Goal: Information Seeking & Learning: Learn about a topic

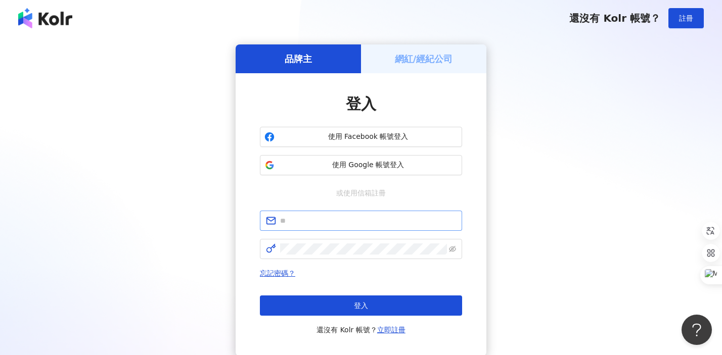
click at [339, 226] on span at bounding box center [361, 221] width 202 height 20
click at [337, 221] on input "text" at bounding box center [368, 220] width 176 height 11
click at [354, 163] on span "使用 Google 帳號登入" at bounding box center [367, 165] width 179 height 10
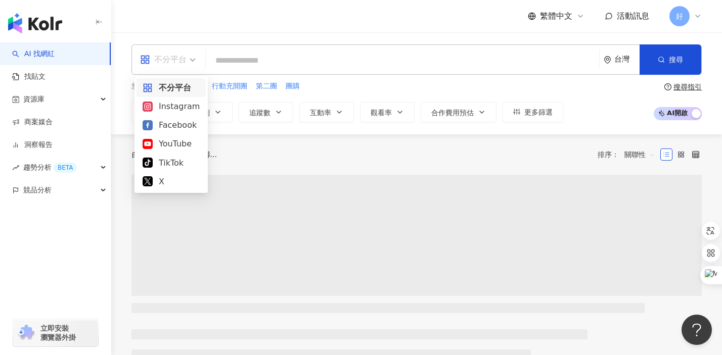
click at [191, 60] on span "不分平台" at bounding box center [168, 60] width 56 height 16
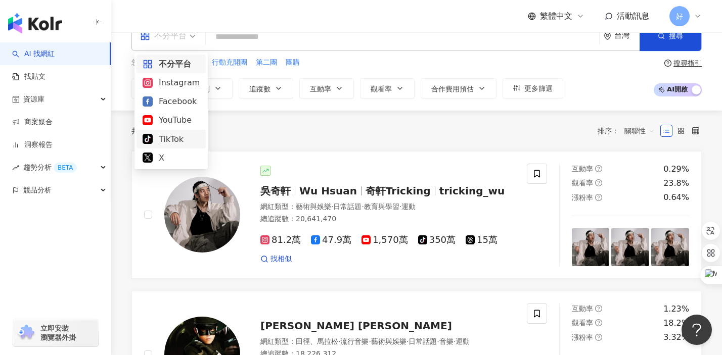
scroll to position [23, 0]
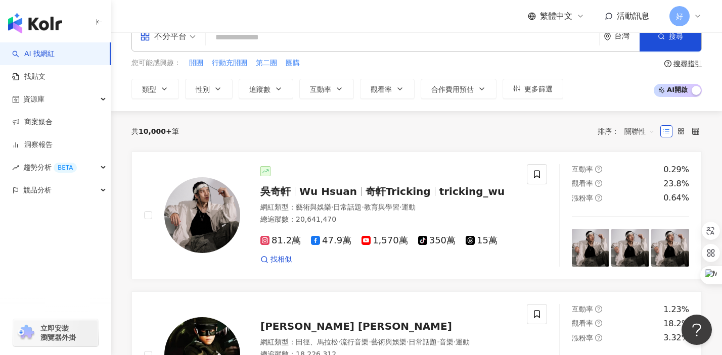
click at [437, 136] on div "共 10,000+ 筆 排序： 關聯性" at bounding box center [416, 131] width 570 height 16
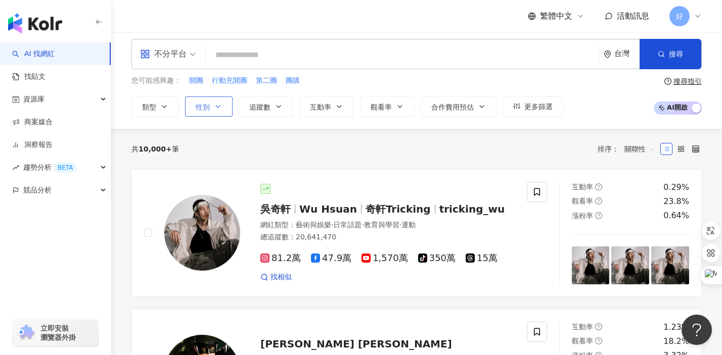
scroll to position [0, 0]
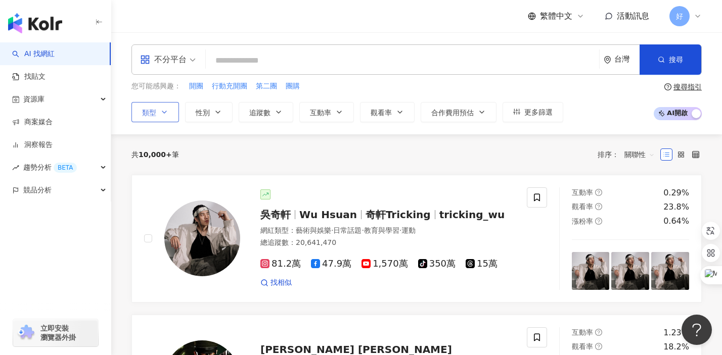
click at [158, 112] on button "類型" at bounding box center [155, 112] width 48 height 20
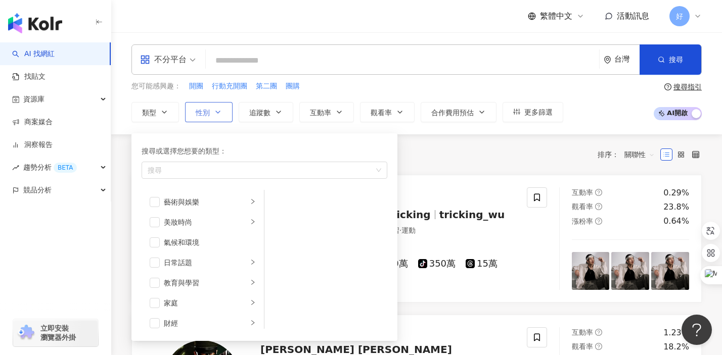
click at [212, 112] on button "性別" at bounding box center [209, 112] width 48 height 20
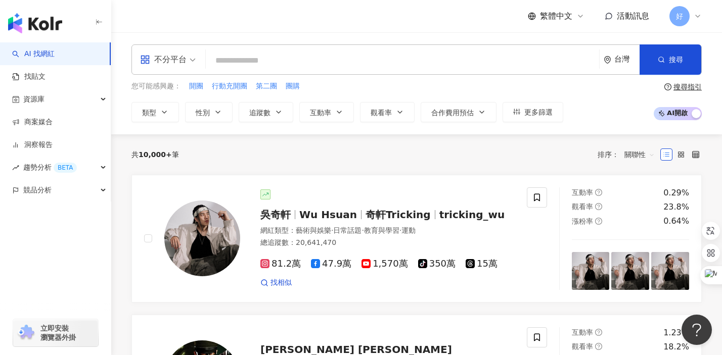
click at [294, 105] on div "類型 性別 追蹤數 互動率 觀看率 合作費用預估 更多篩選 不限 女 男 其他" at bounding box center [347, 112] width 432 height 20
click at [283, 106] on button "追蹤數" at bounding box center [266, 112] width 55 height 20
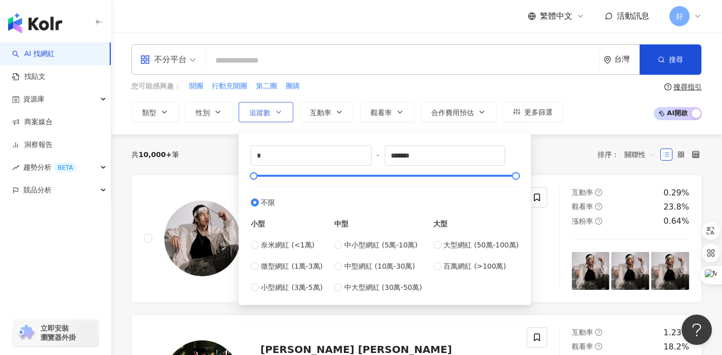
click at [283, 106] on button "追蹤數" at bounding box center [266, 112] width 55 height 20
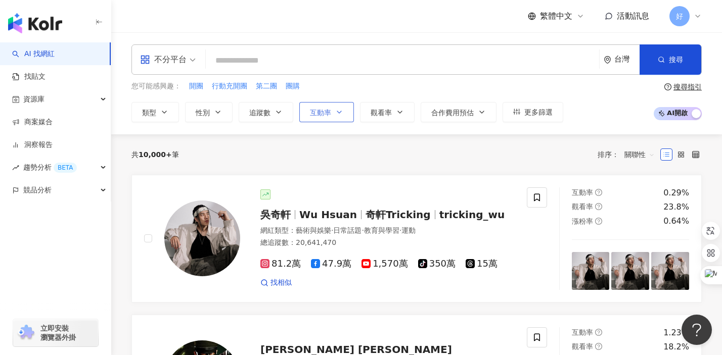
click at [324, 110] on span "互動率" at bounding box center [320, 113] width 21 height 8
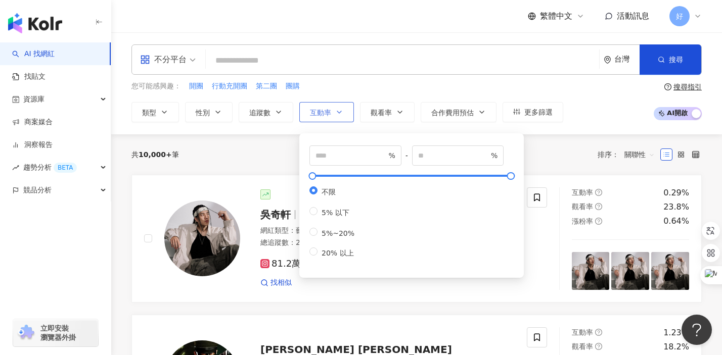
click at [324, 110] on span "互動率" at bounding box center [320, 113] width 21 height 8
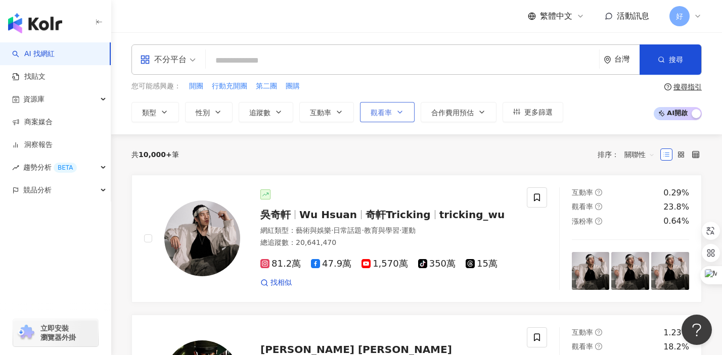
click at [396, 105] on button "觀看率" at bounding box center [387, 112] width 55 height 20
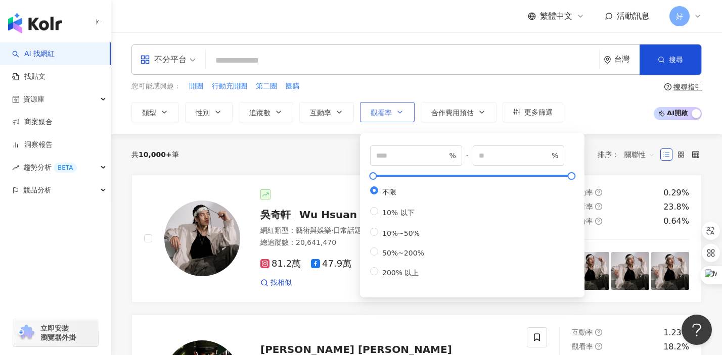
click at [396, 105] on button "觀看率" at bounding box center [387, 112] width 55 height 20
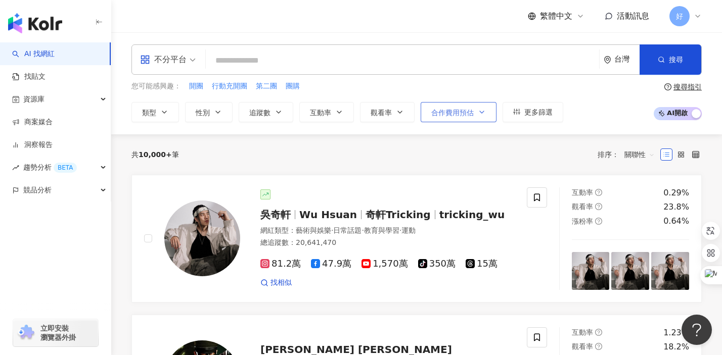
click at [456, 109] on span "合作費用預估" at bounding box center [452, 113] width 42 height 8
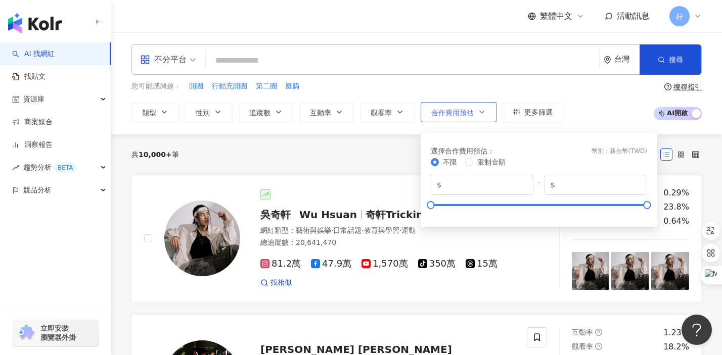
click at [456, 109] on span "合作費用預估" at bounding box center [452, 113] width 42 height 8
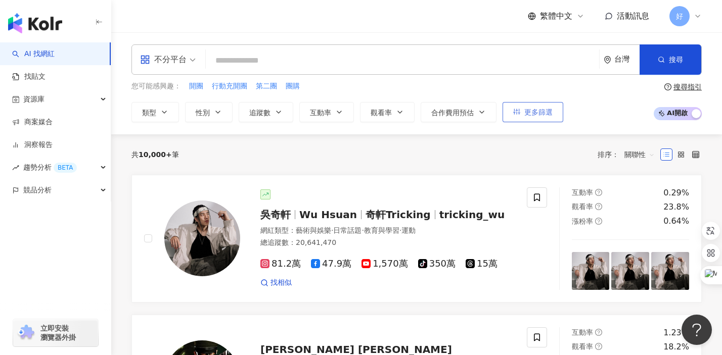
click at [540, 108] on span "更多篩選" at bounding box center [538, 112] width 28 height 8
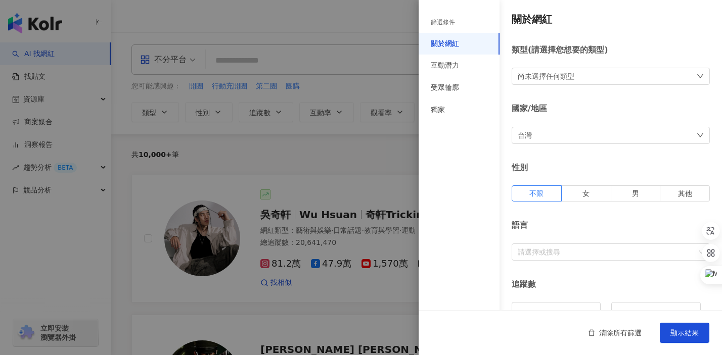
click at [410, 132] on div at bounding box center [361, 177] width 722 height 355
